Goal: Task Accomplishment & Management: Manage account settings

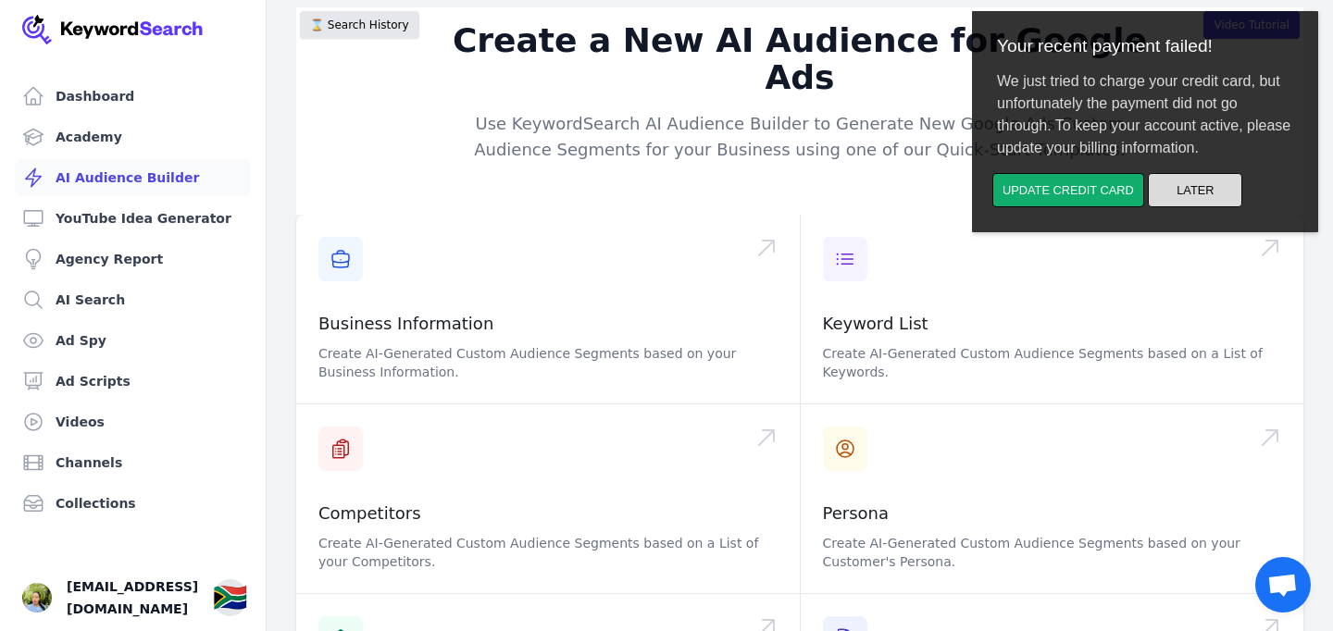
click at [1176, 189] on button "Later" at bounding box center [1195, 190] width 94 height 34
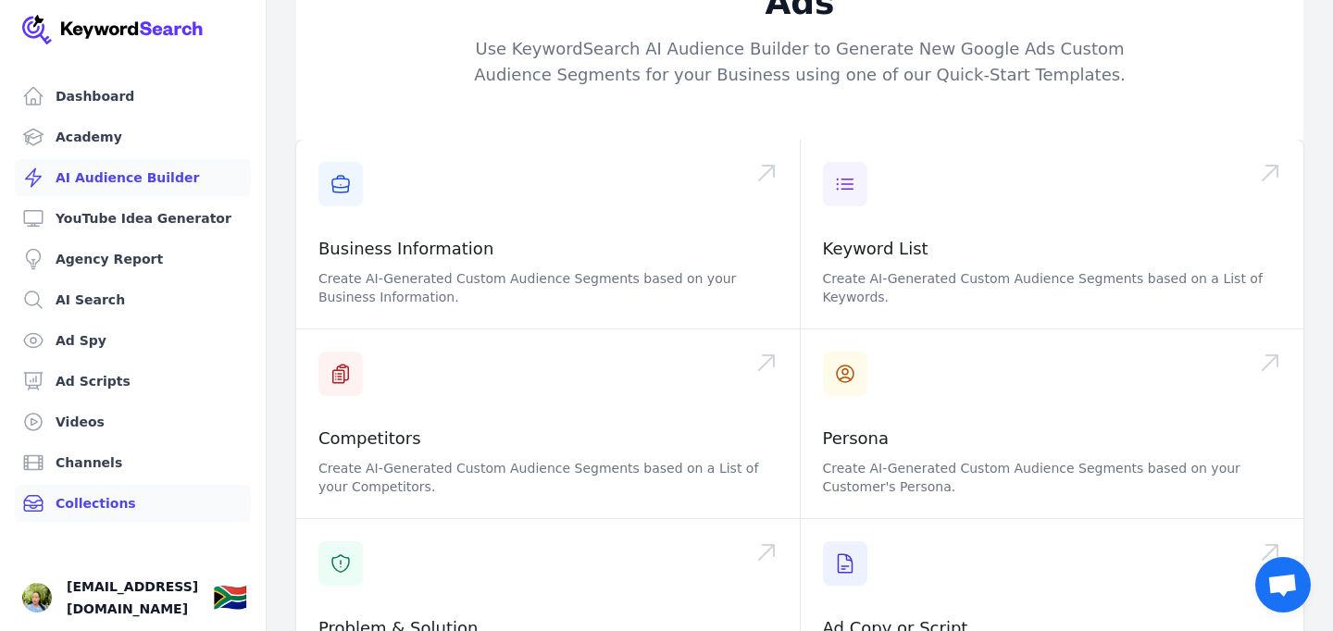
scroll to position [326, 0]
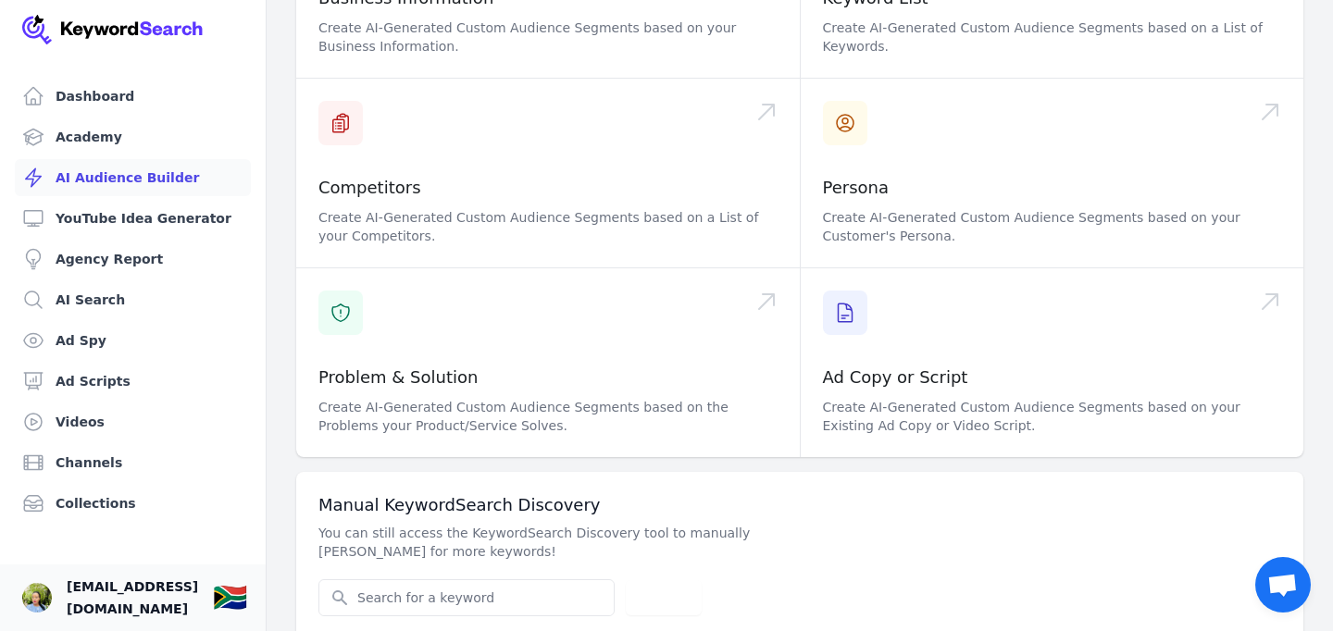
click at [126, 602] on span "[EMAIL_ADDRESS][DOMAIN_NAME]" at bounding box center [132, 598] width 131 height 44
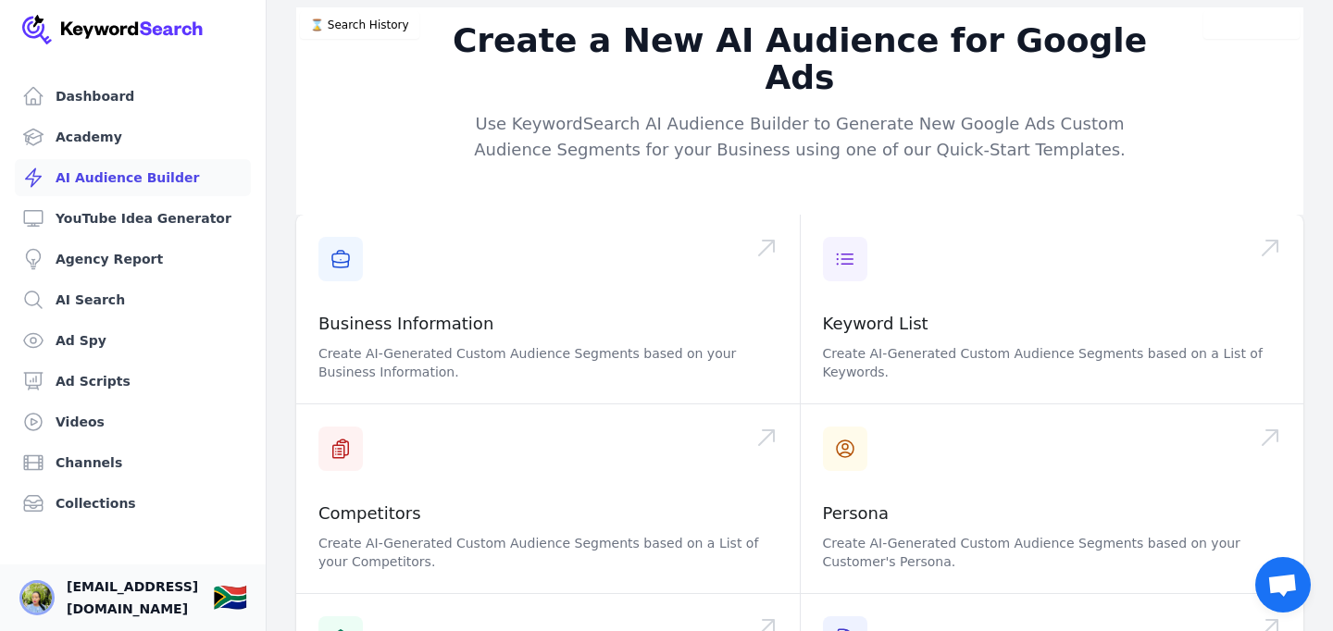
click at [29, 597] on img "Open user button" at bounding box center [37, 598] width 30 height 30
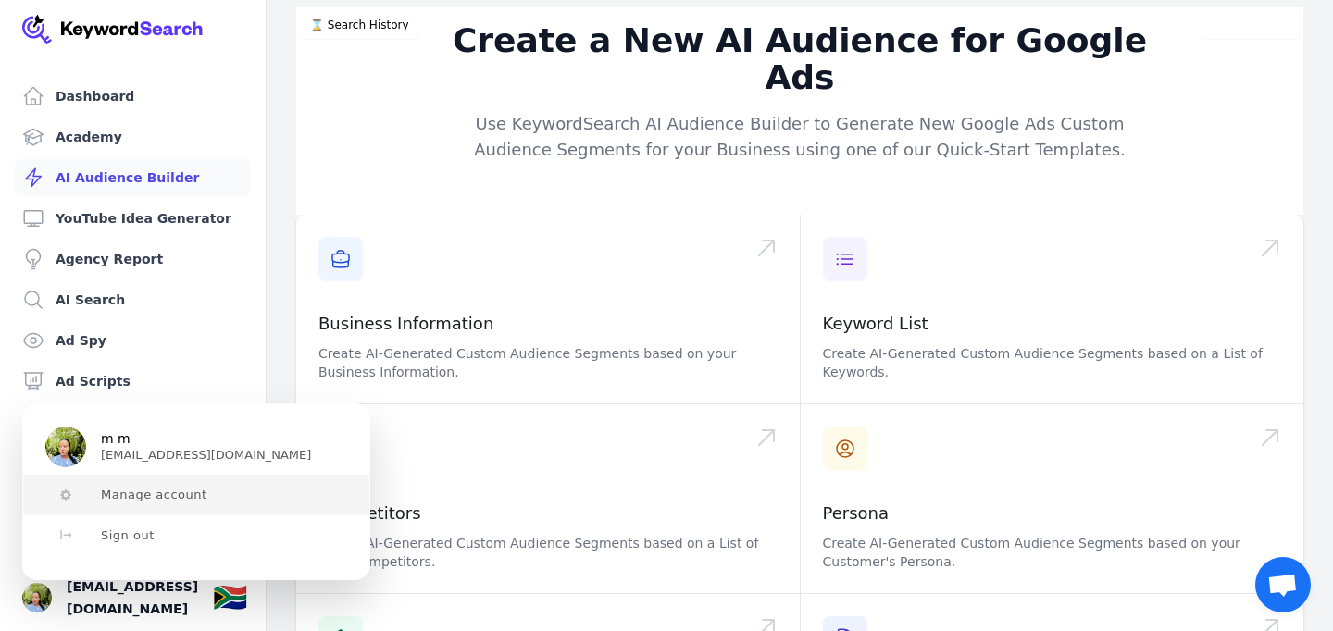
click at [160, 496] on span "Manage account" at bounding box center [154, 495] width 106 height 15
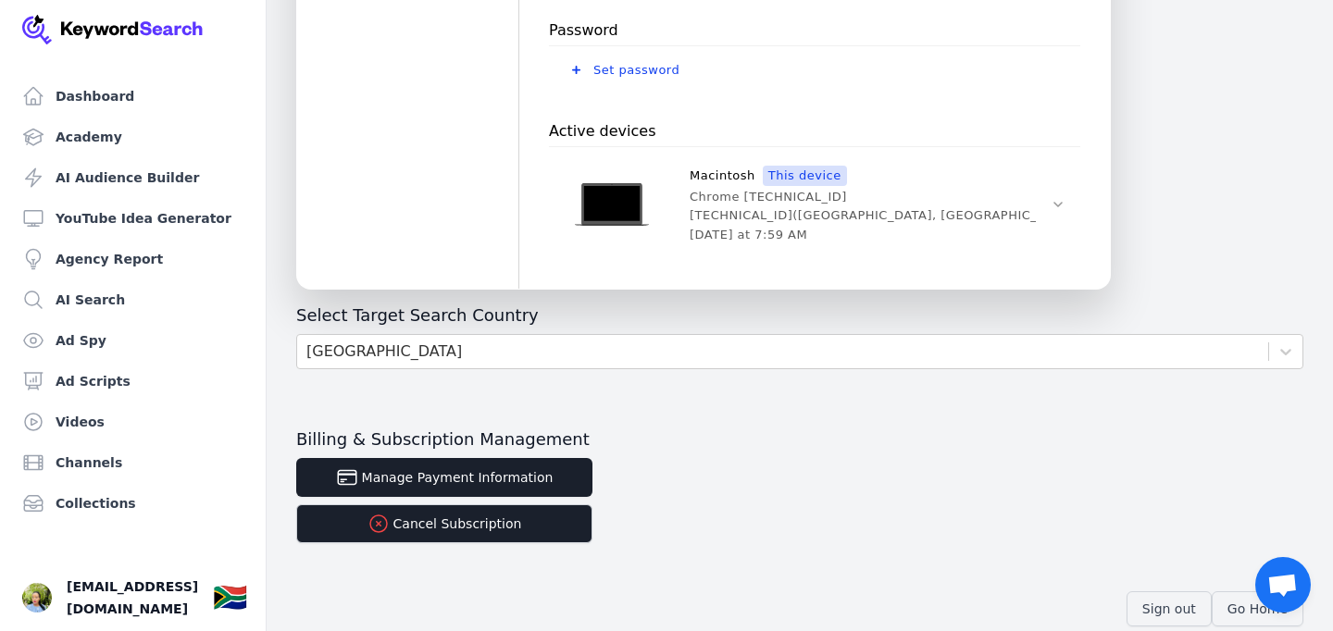
scroll to position [709, 0]
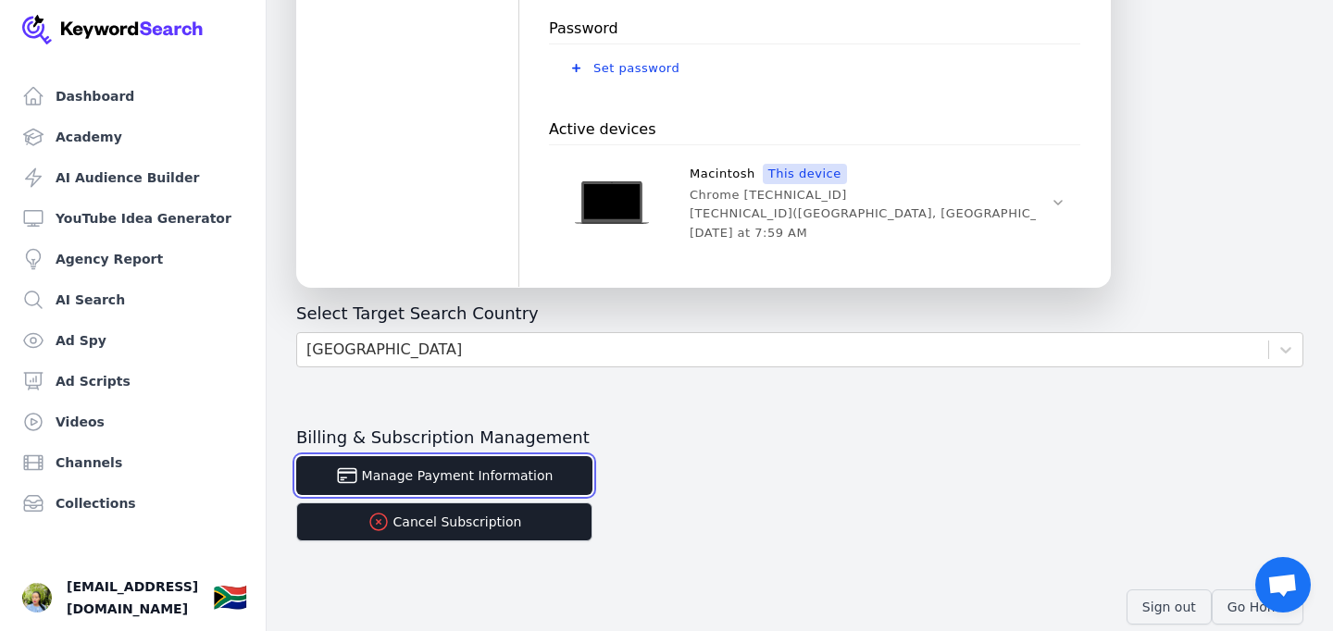
click at [454, 477] on button "Manage Payment Information" at bounding box center [444, 475] width 296 height 39
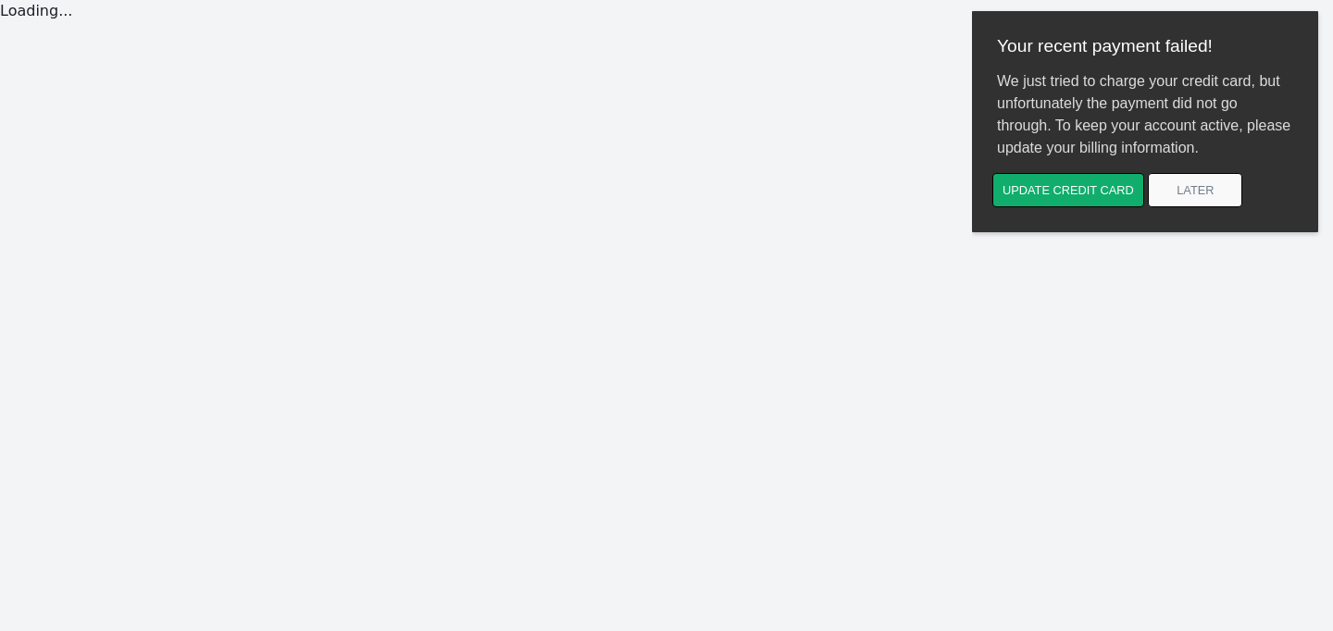
scroll to position [22, 0]
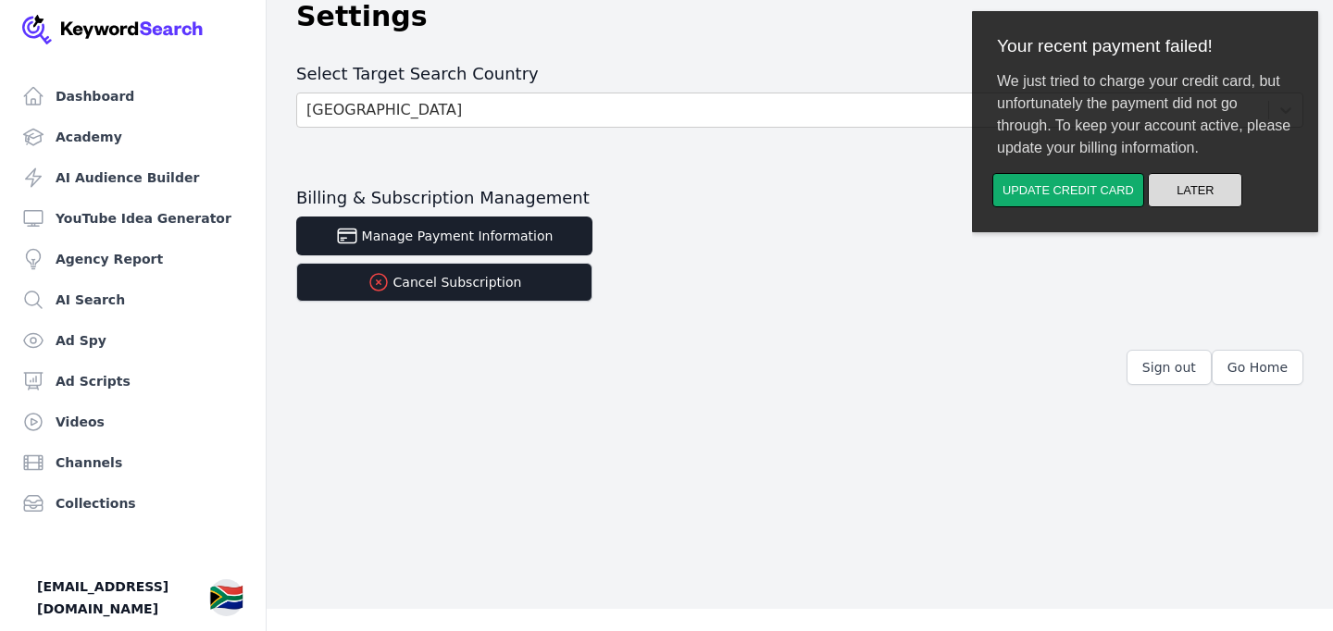
click at [1211, 195] on button "Later" at bounding box center [1195, 190] width 94 height 34
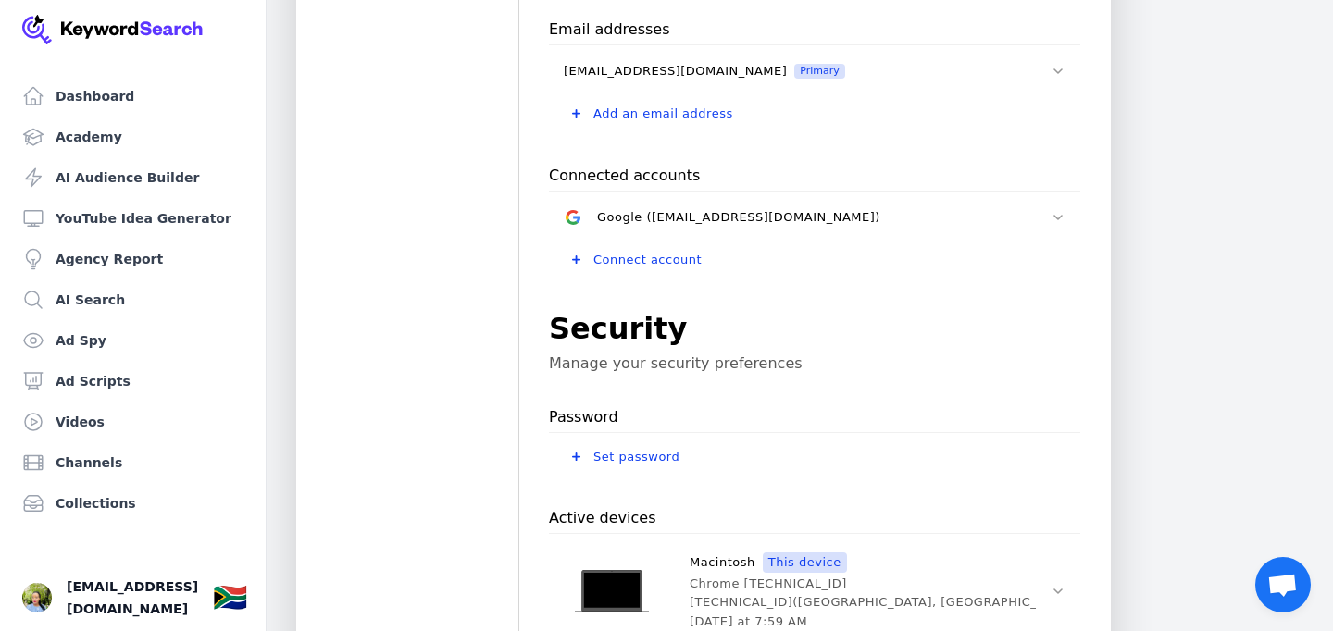
scroll to position [732, 0]
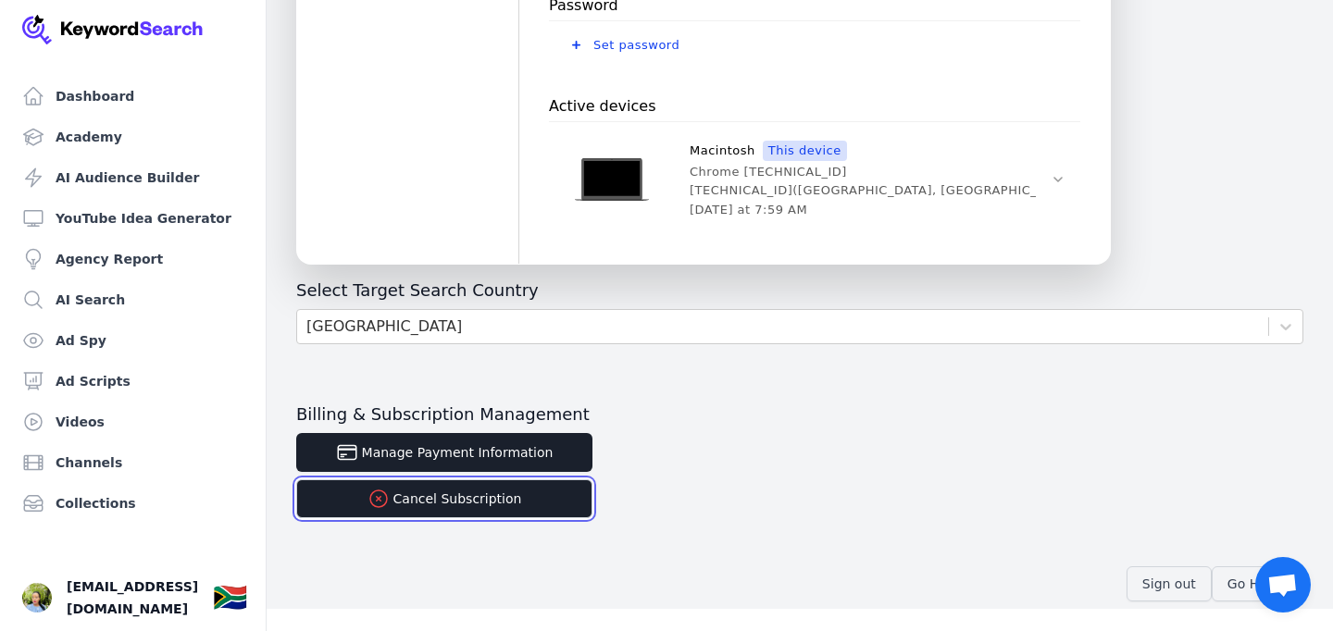
click at [381, 496] on icon "button" at bounding box center [378, 499] width 22 height 22
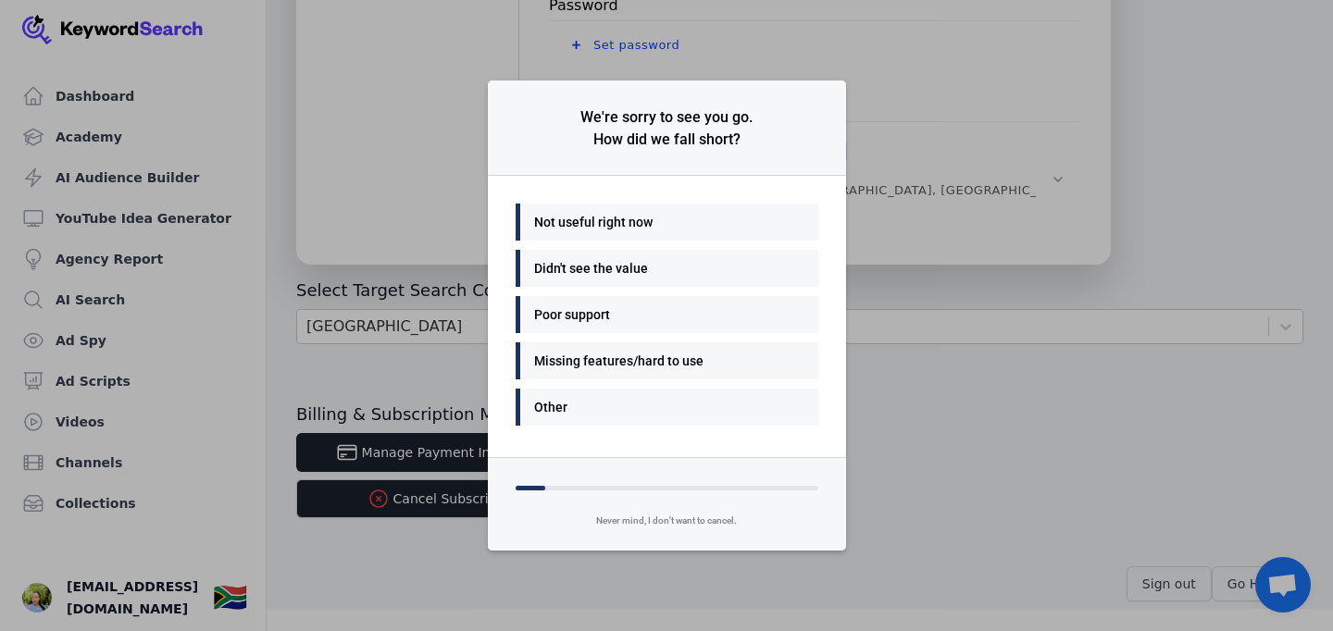
click at [572, 220] on div "Not useful right now" at bounding box center [662, 222] width 256 height 22
click at [583, 238] on div "Many things - I'll be back" at bounding box center [667, 222] width 303 height 37
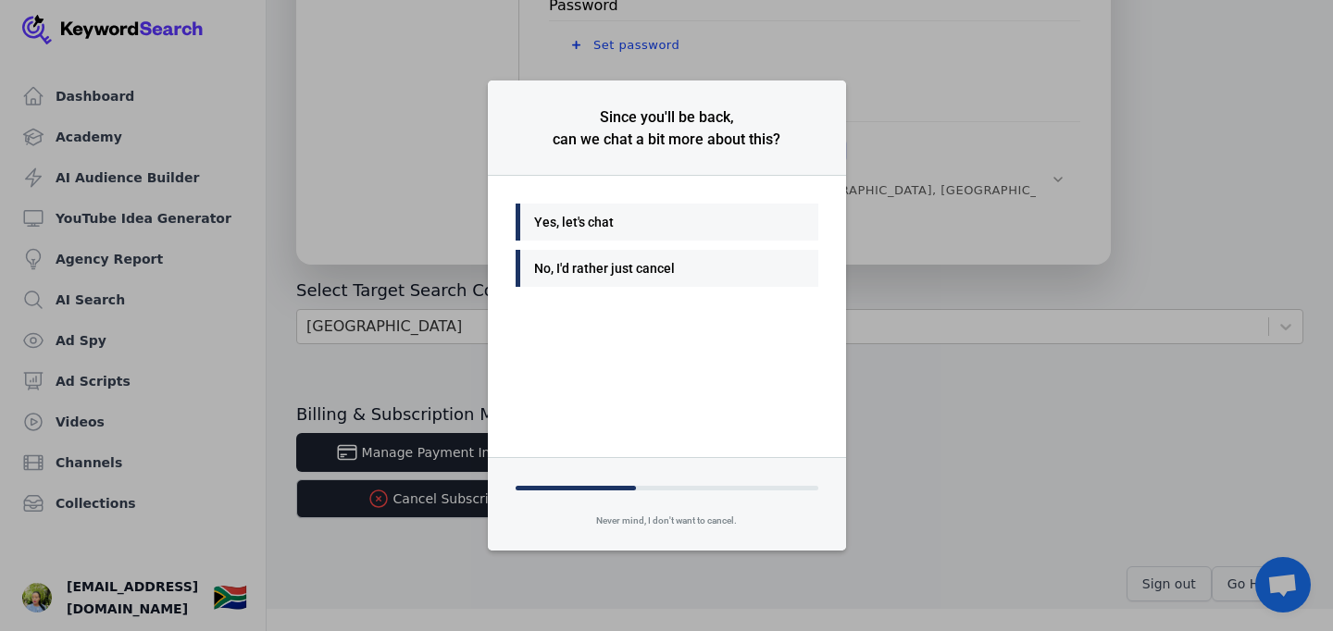
click at [561, 276] on div "No, I'd rather just cancel" at bounding box center [662, 268] width 256 height 22
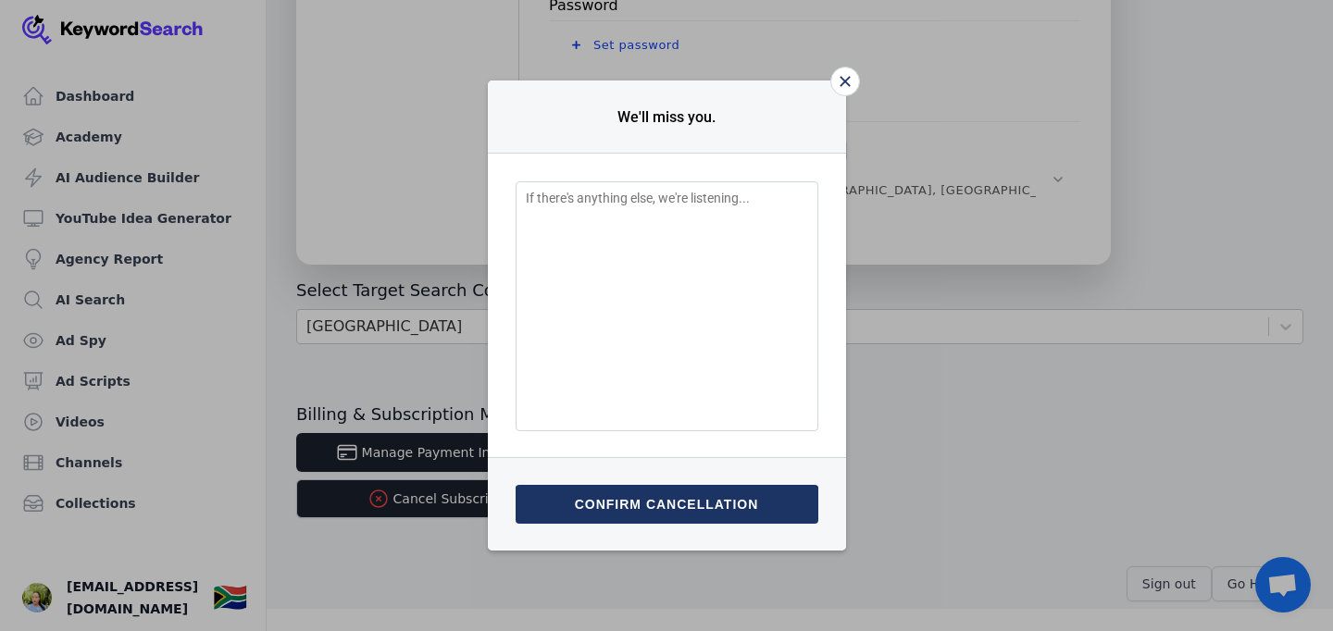
click at [648, 493] on button "Confirm cancellation" at bounding box center [667, 504] width 303 height 39
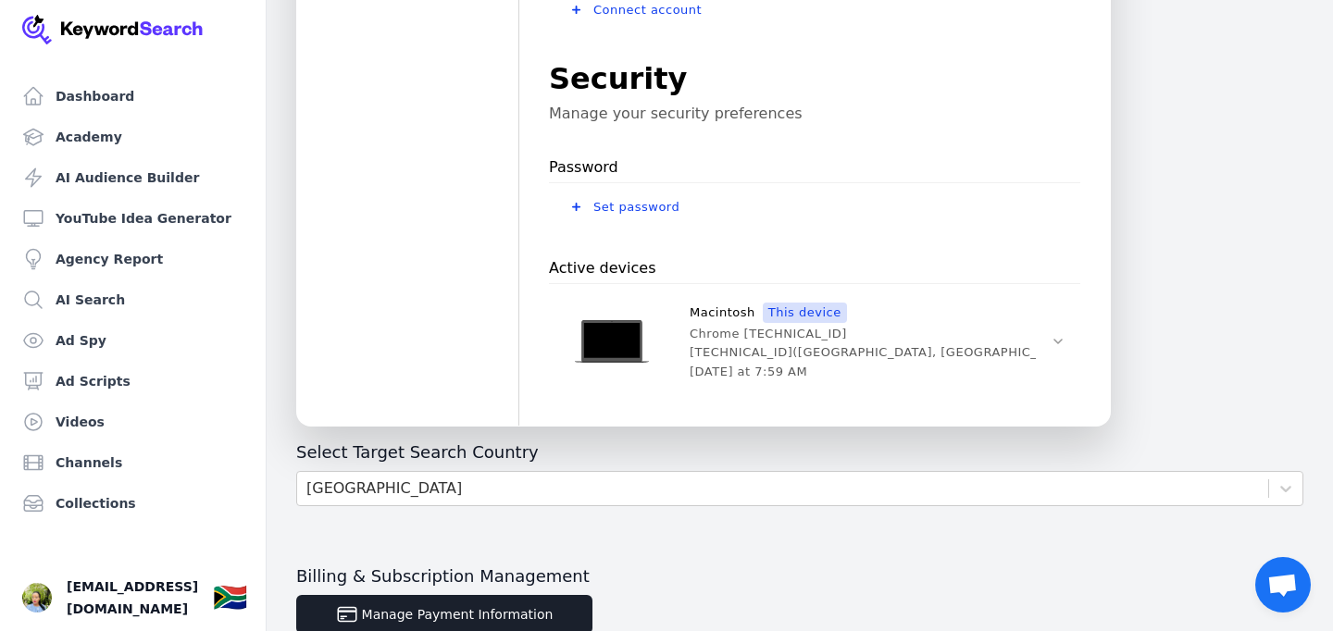
scroll to position [732, 0]
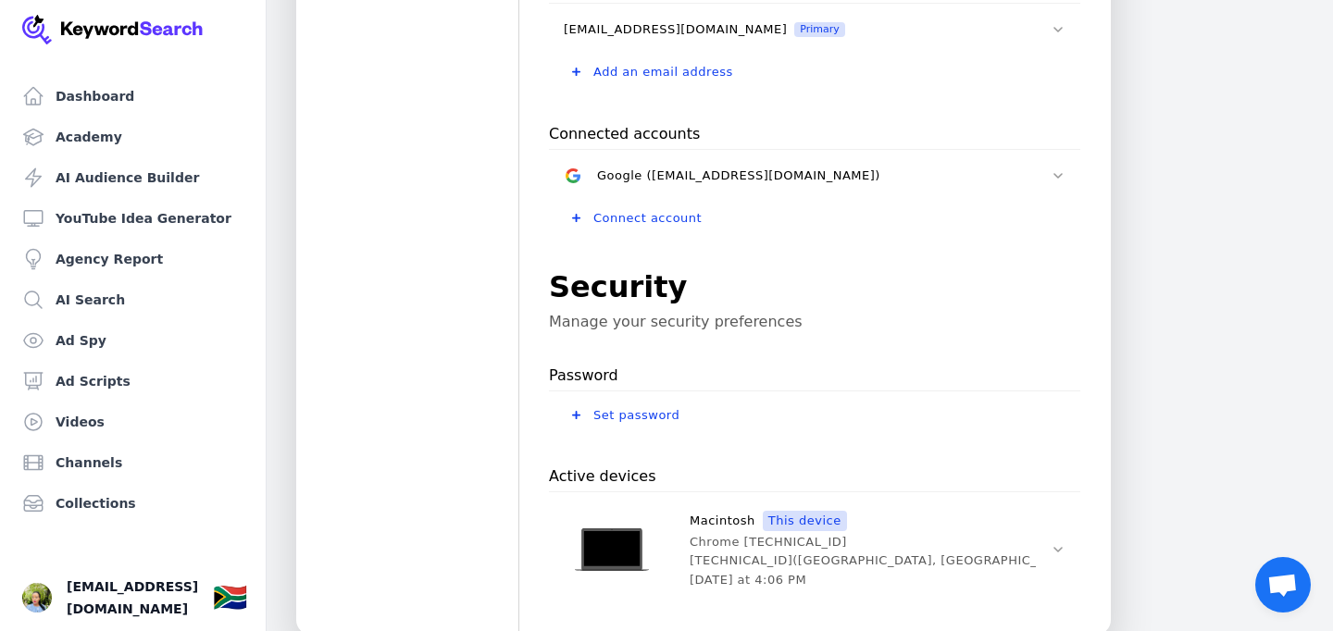
scroll to position [425, 0]
